Goal: Task Accomplishment & Management: Use online tool/utility

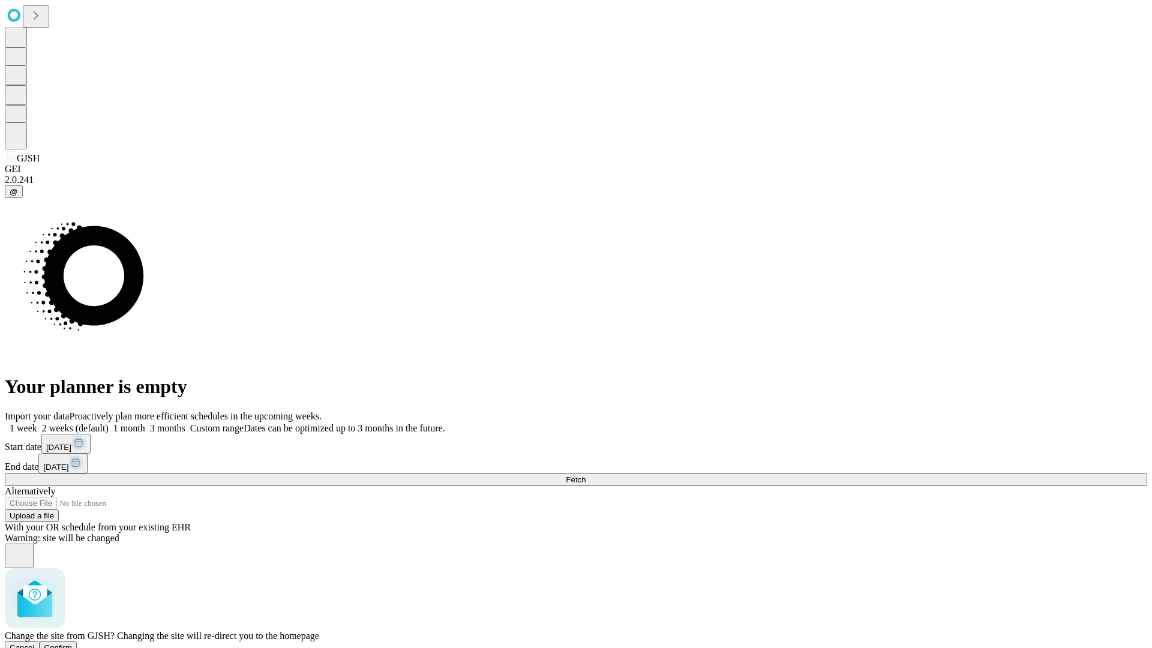
click at [73, 643] on span "Confirm" at bounding box center [58, 647] width 28 height 9
click at [109, 423] on label "2 weeks (default)" at bounding box center [72, 428] width 71 height 10
click at [585, 475] on span "Fetch" at bounding box center [576, 479] width 20 height 9
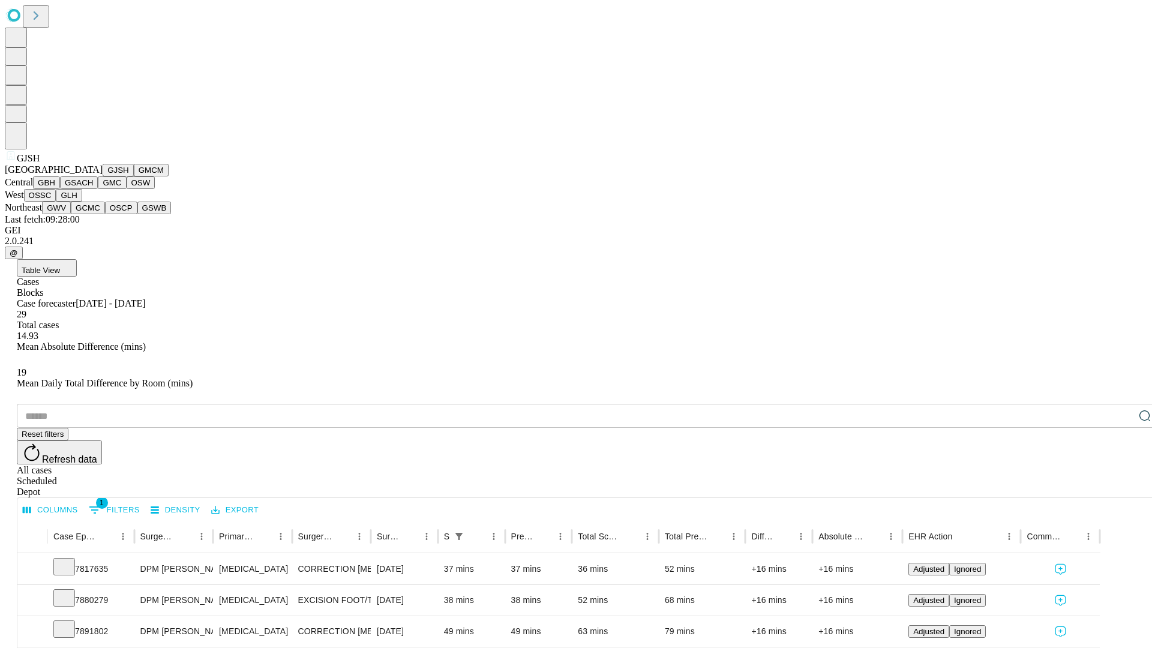
click at [134, 176] on button "GMCM" at bounding box center [151, 170] width 35 height 13
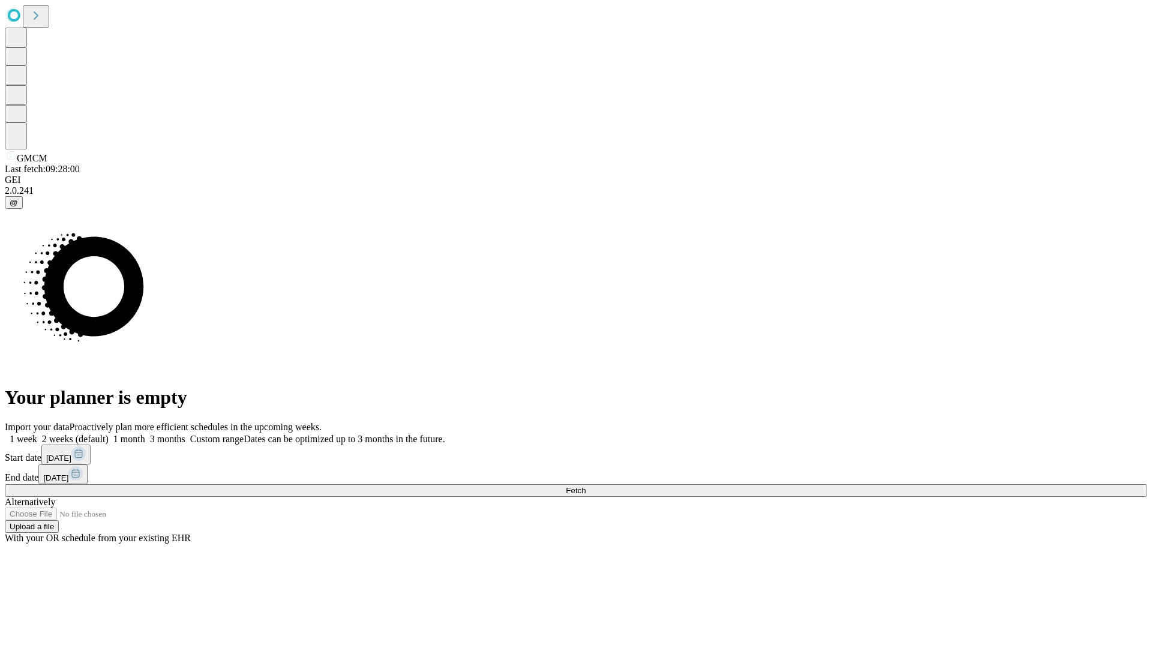
click at [585, 486] on span "Fetch" at bounding box center [576, 490] width 20 height 9
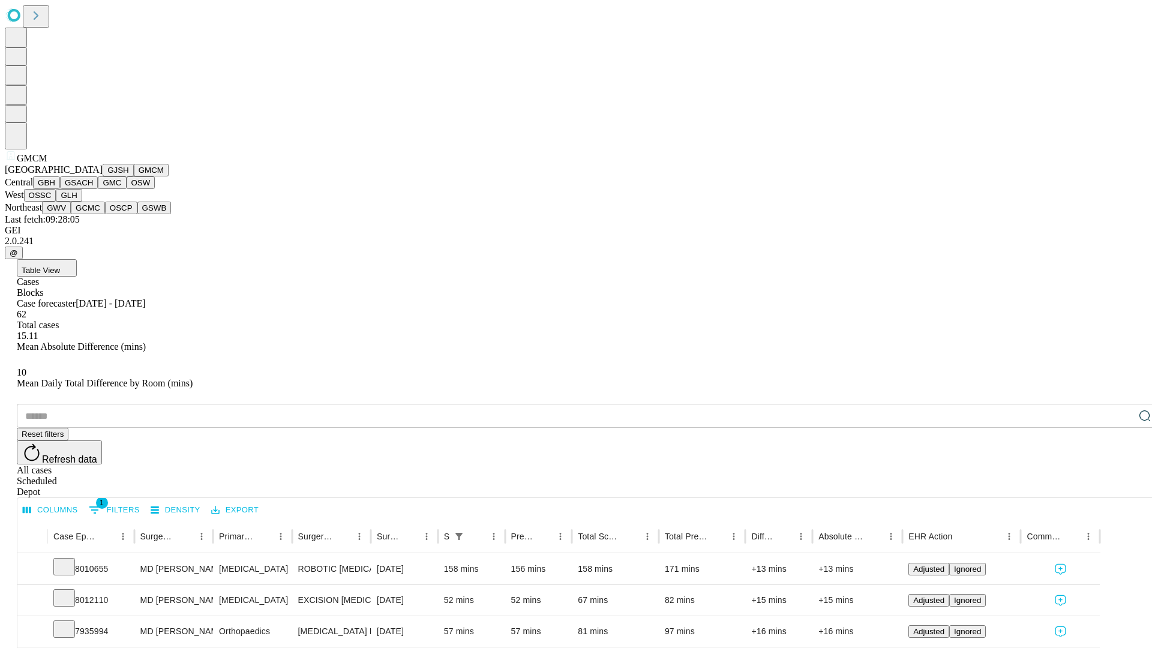
click at [60, 189] on button "GBH" at bounding box center [46, 182] width 27 height 13
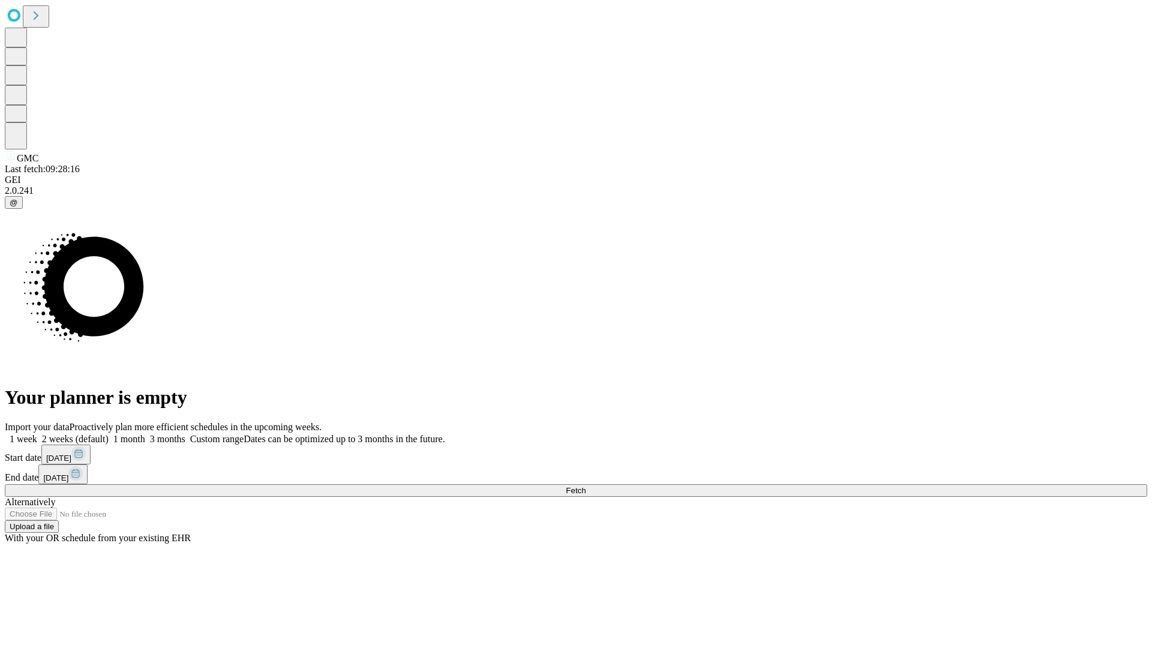
click at [109, 434] on label "2 weeks (default)" at bounding box center [72, 439] width 71 height 10
click at [585, 486] on span "Fetch" at bounding box center [576, 490] width 20 height 9
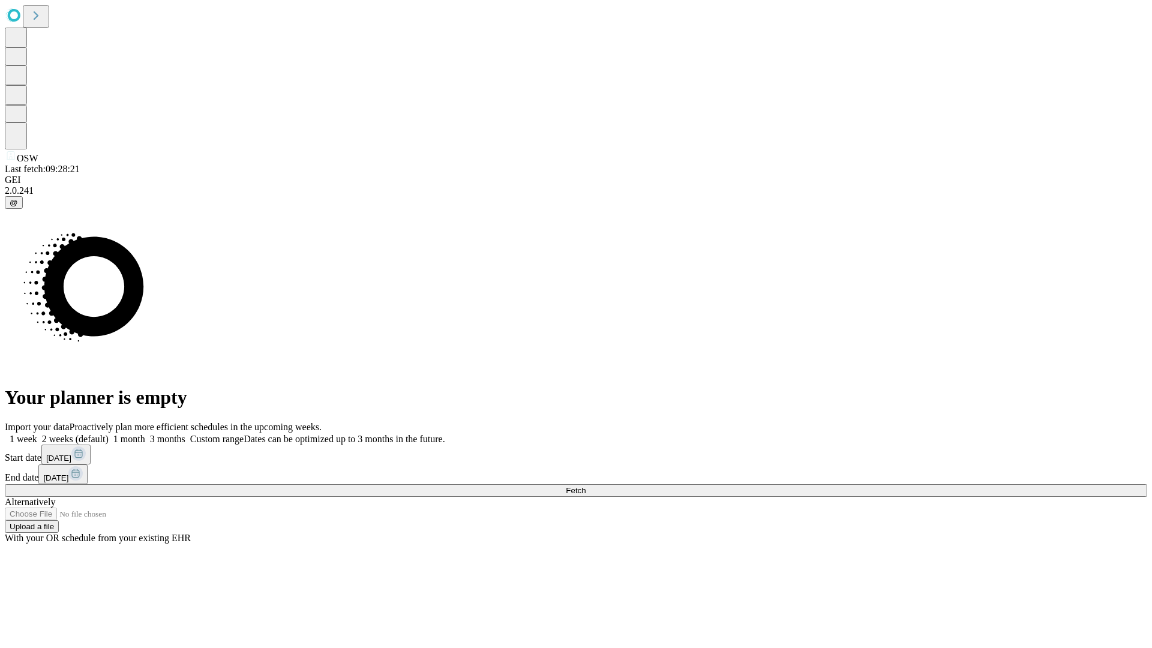
click at [109, 434] on label "2 weeks (default)" at bounding box center [72, 439] width 71 height 10
click at [585, 486] on span "Fetch" at bounding box center [576, 490] width 20 height 9
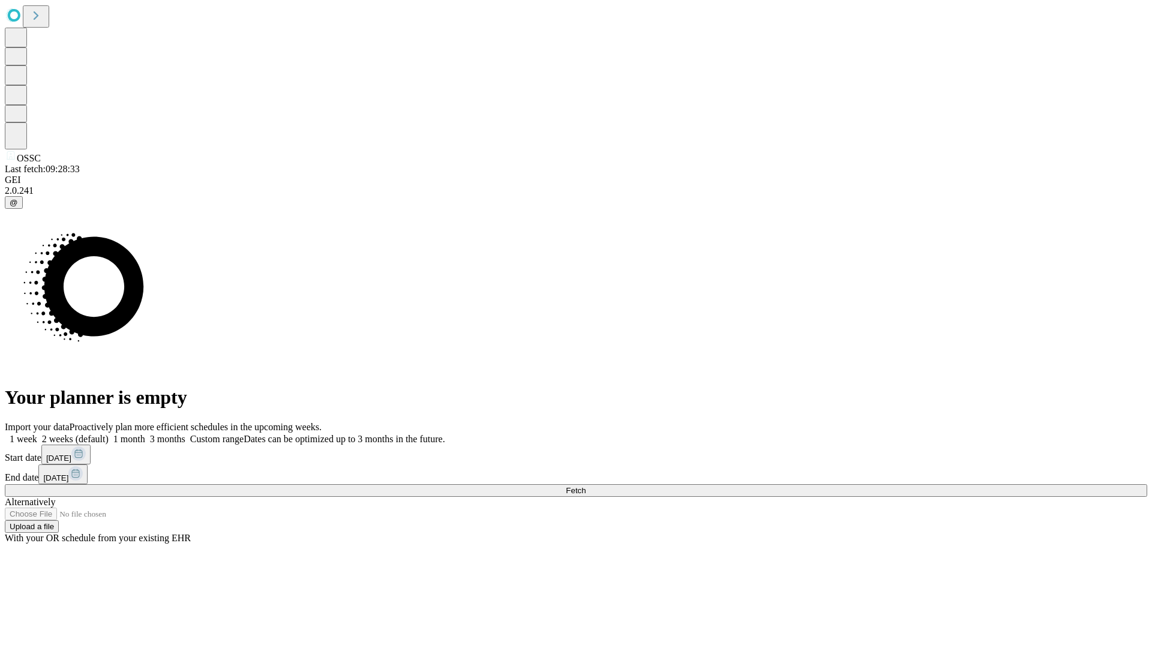
click at [585, 486] on span "Fetch" at bounding box center [576, 490] width 20 height 9
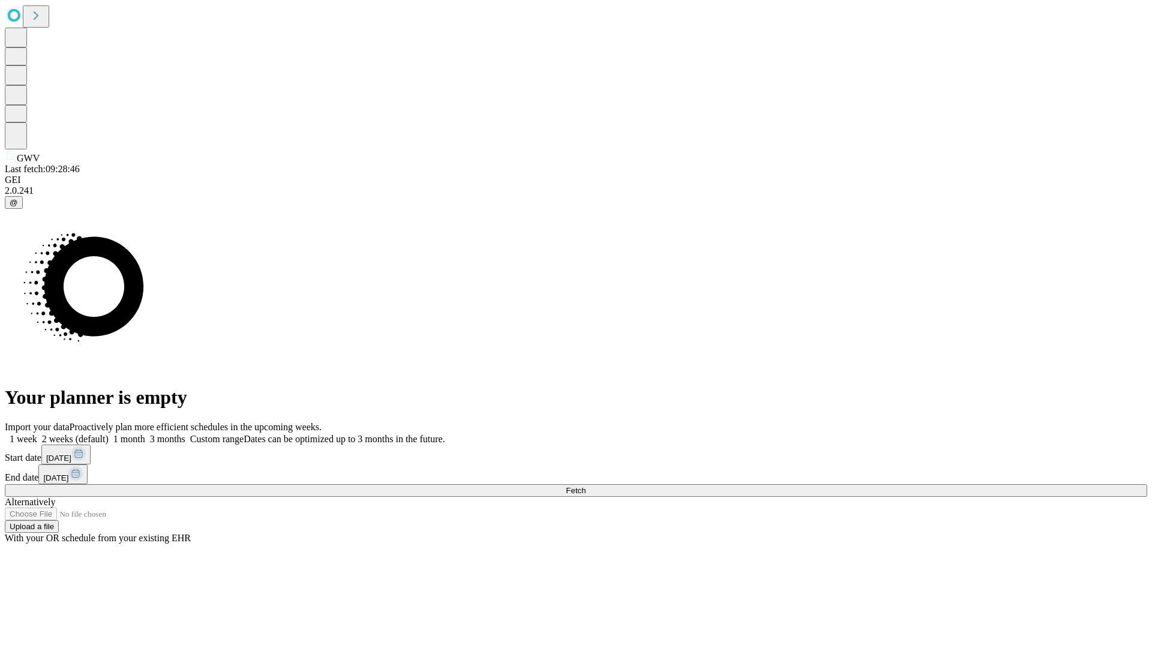
click at [109, 434] on label "2 weeks (default)" at bounding box center [72, 439] width 71 height 10
click at [585, 486] on span "Fetch" at bounding box center [576, 490] width 20 height 9
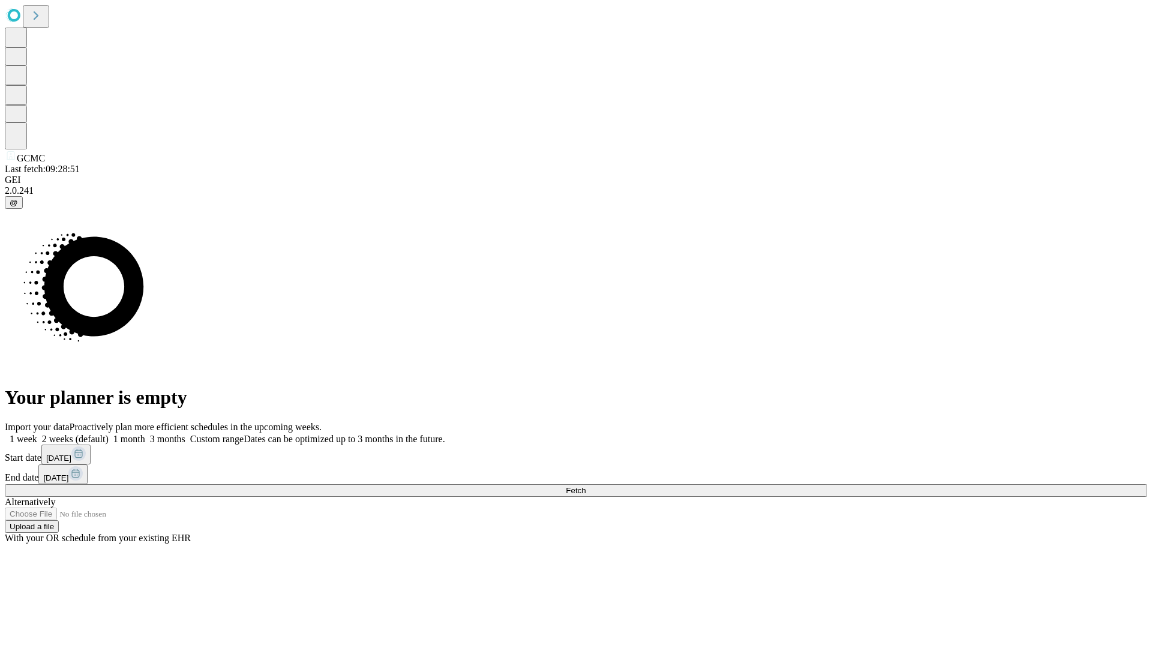
click at [109, 434] on label "2 weeks (default)" at bounding box center [72, 439] width 71 height 10
click at [585, 486] on span "Fetch" at bounding box center [576, 490] width 20 height 9
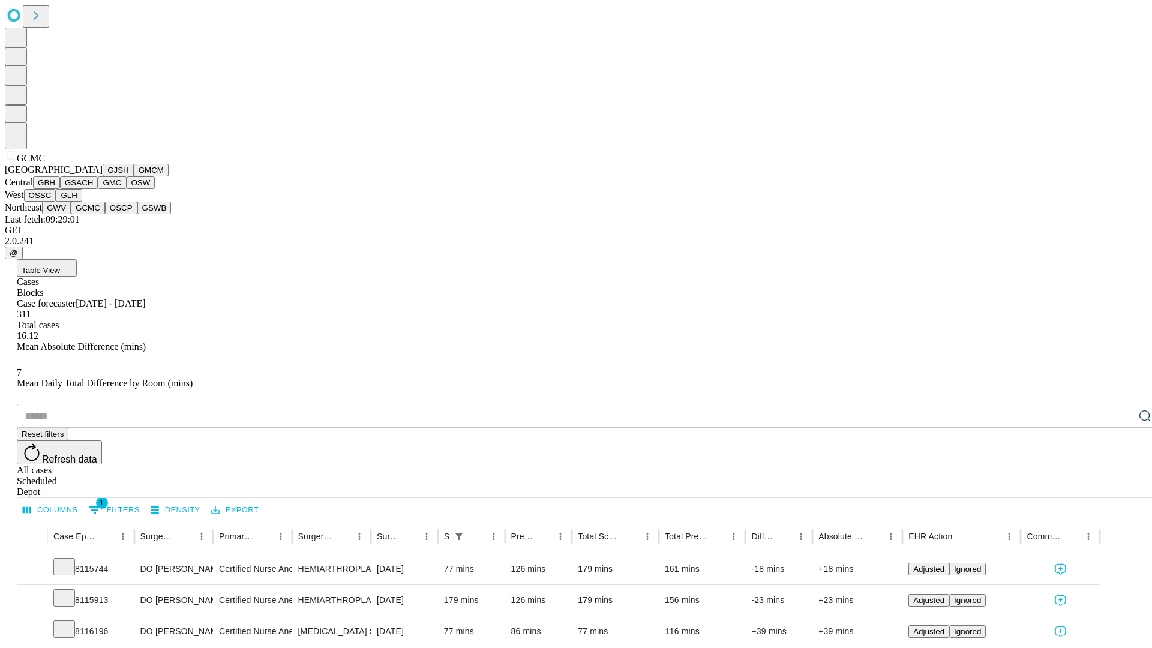
click at [105, 214] on button "OSCP" at bounding box center [121, 208] width 32 height 13
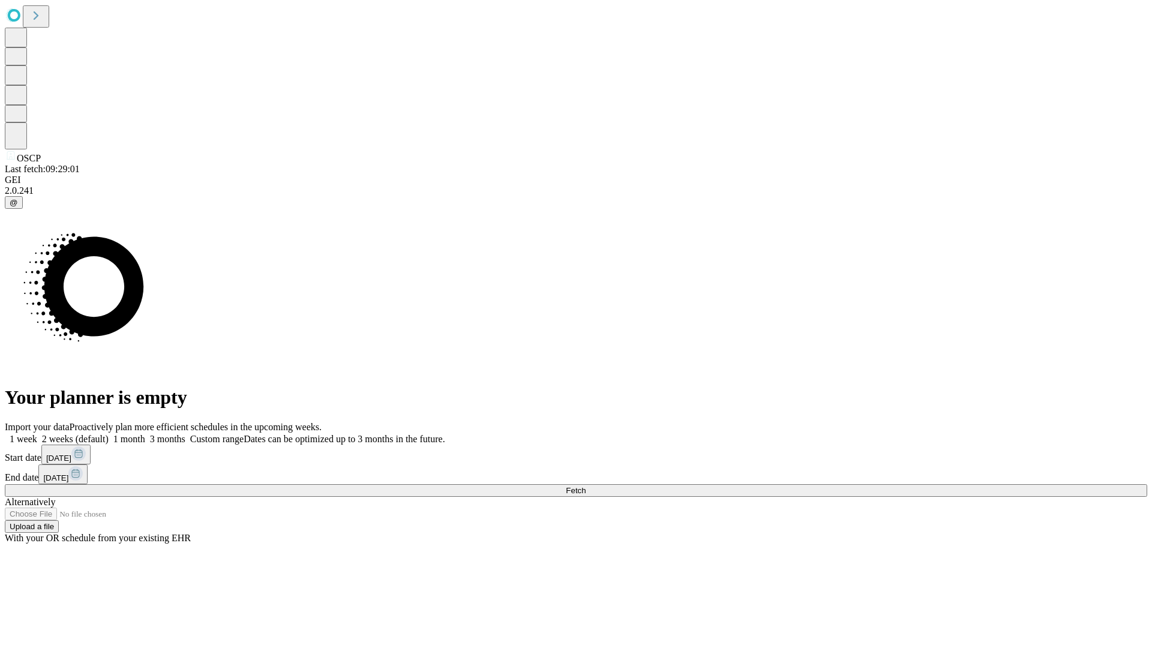
click at [109, 434] on label "2 weeks (default)" at bounding box center [72, 439] width 71 height 10
click at [585, 486] on span "Fetch" at bounding box center [576, 490] width 20 height 9
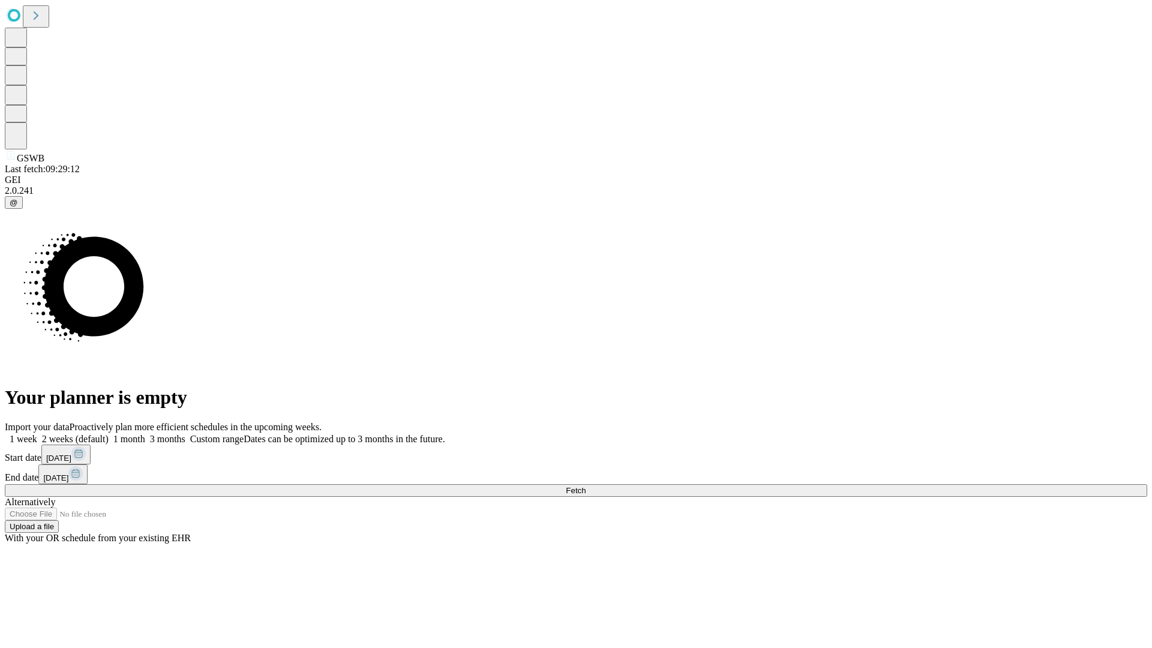
click at [109, 434] on label "2 weeks (default)" at bounding box center [72, 439] width 71 height 10
click at [585, 486] on span "Fetch" at bounding box center [576, 490] width 20 height 9
